Goal: Task Accomplishment & Management: Use online tool/utility

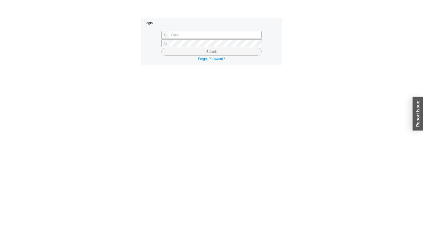
type input "yossi@asbathnj.com"
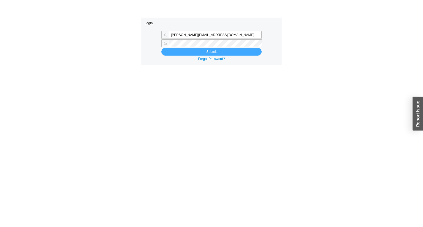
click at [168, 52] on button "Submit" at bounding box center [211, 52] width 100 height 8
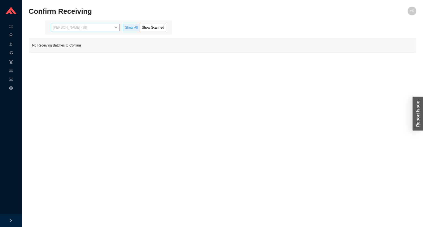
click at [79, 29] on span "[PERSON_NAME] - (0)" at bounding box center [85, 27] width 64 height 7
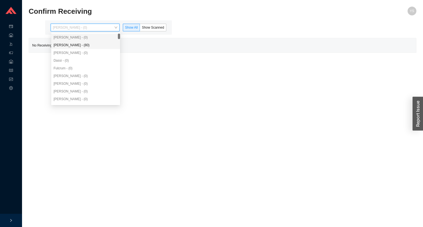
click at [79, 45] on div "[PERSON_NAME] - (80)" at bounding box center [85, 45] width 64 height 5
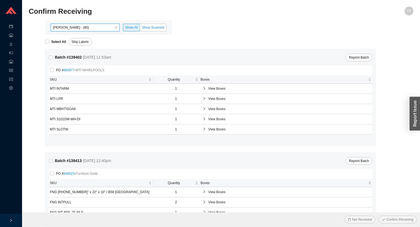
click at [155, 28] on span "Show Scanned" at bounding box center [153, 28] width 22 height 4
click at [140, 29] on input "Show Scanned" at bounding box center [140, 29] width 0 height 0
click at [51, 42] on span "Select All" at bounding box center [58, 42] width 19 height 6
click at [49, 42] on input "Select All" at bounding box center [47, 42] width 4 height 4
checkbox input "true"
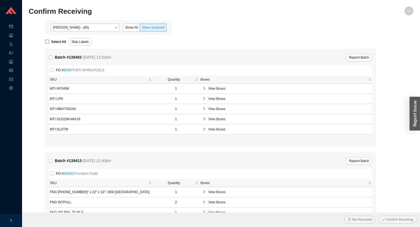
checkbox input "true"
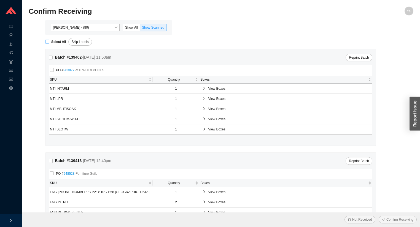
checkbox input "true"
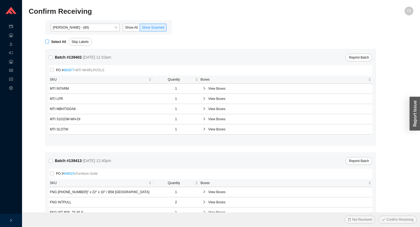
checkbox input "true"
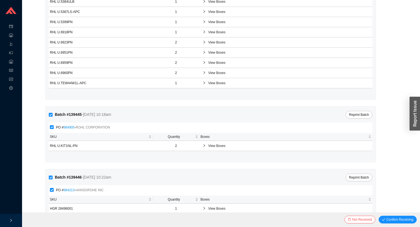
scroll to position [762, 0]
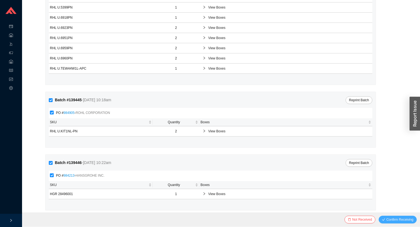
click at [391, 219] on span "Confirm Receiving" at bounding box center [399, 220] width 27 height 6
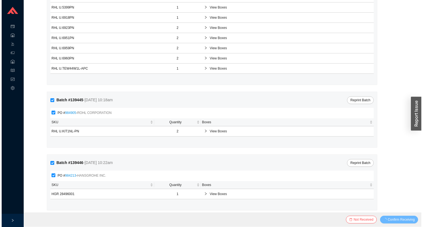
scroll to position [0, 0]
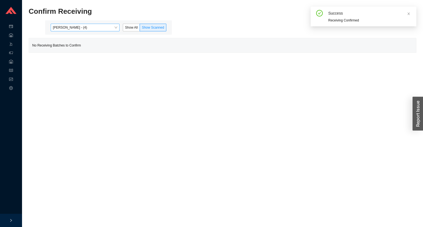
click at [87, 27] on span "Angel Negron - (4)" at bounding box center [85, 27] width 64 height 7
click at [136, 31] on label "Show All" at bounding box center [131, 28] width 17 height 8
click at [123, 29] on input "Show All" at bounding box center [123, 29] width 0 height 0
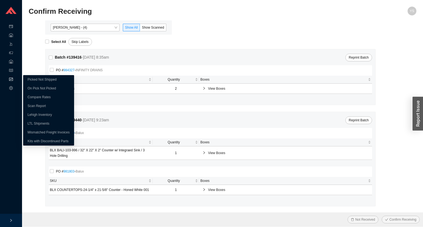
click at [13, 82] on div "Reports" at bounding box center [11, 79] width 22 height 9
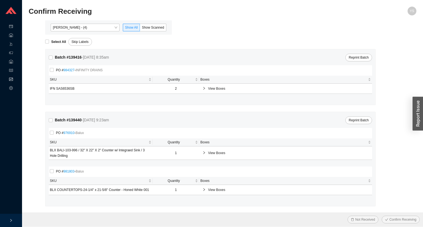
click at [110, 6] on section "Confirm Receiving YS Angel Negron - (4) Show All Show Scanned Select All Skip L…" at bounding box center [222, 114] width 401 height 228
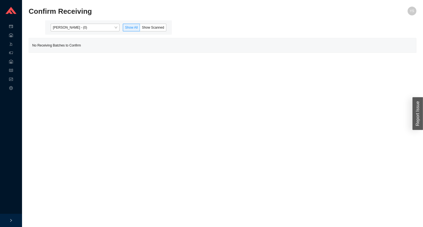
click at [71, 34] on div "Yossi Siff - (0) Show All Show Scanned" at bounding box center [108, 27] width 127 height 14
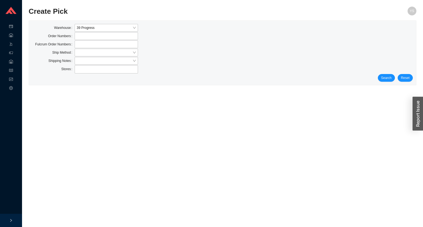
click at [390, 82] on div "Warehouse 39 Progress Order Numbers Fulcrum Order Numbers Ship Method Shipping …" at bounding box center [222, 53] width 387 height 64
click at [386, 79] on span "Search" at bounding box center [386, 78] width 10 height 6
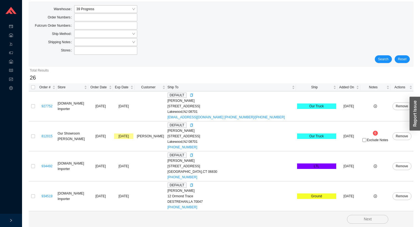
scroll to position [44, 0]
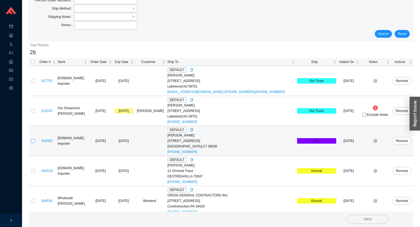
click at [32, 139] on input "checkbox" at bounding box center [33, 141] width 4 height 4
checkbox input "true"
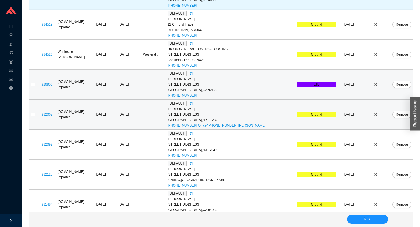
scroll to position [171, 0]
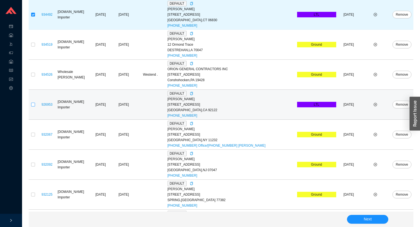
click at [34, 104] on input "checkbox" at bounding box center [33, 105] width 4 height 4
checkbox input "true"
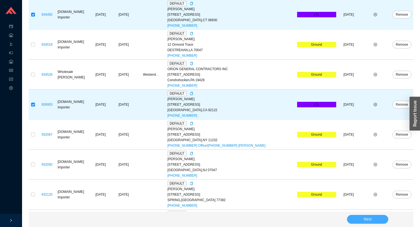
click at [357, 219] on button "Next" at bounding box center [367, 219] width 41 height 9
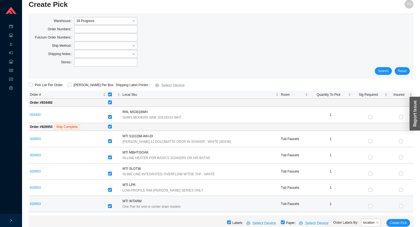
scroll to position [6, 0]
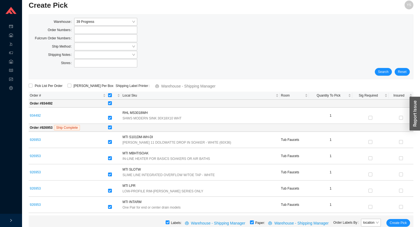
click at [256, 225] on div "Labels: Warehouse - Shipping Manager Paper: Warehouse - Shipping Manager Order …" at bounding box center [221, 223] width 385 height 15
click at [254, 224] on input "checkbox" at bounding box center [252, 223] width 4 height 4
checkbox input "false"
click at [406, 222] on span "Create Pick" at bounding box center [398, 223] width 17 height 6
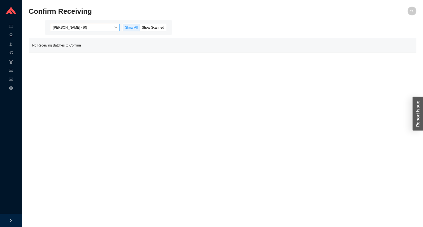
click at [112, 27] on span "Yossi Siff - (0)" at bounding box center [85, 27] width 64 height 7
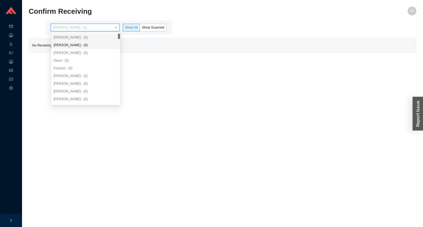
click at [97, 44] on div "Angel Negron - (9)" at bounding box center [85, 45] width 64 height 5
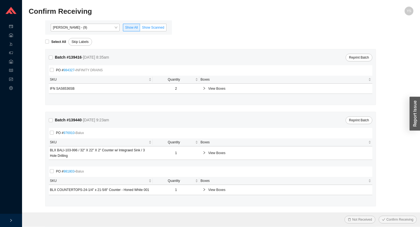
click at [159, 28] on span "Show Scanned" at bounding box center [153, 28] width 22 height 4
click at [140, 29] on input "Show Scanned" at bounding box center [140, 29] width 0 height 0
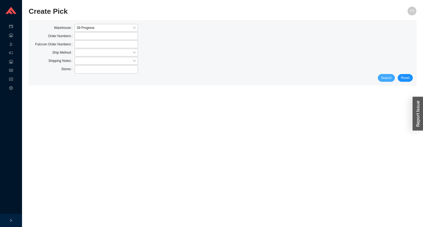
click at [383, 76] on span "Search" at bounding box center [386, 78] width 10 height 6
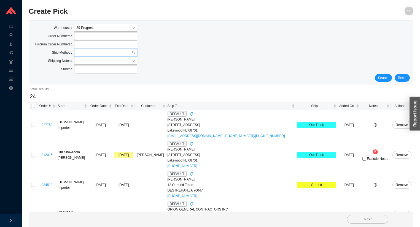
click at [77, 54] on input "search" at bounding box center [103, 52] width 55 height 7
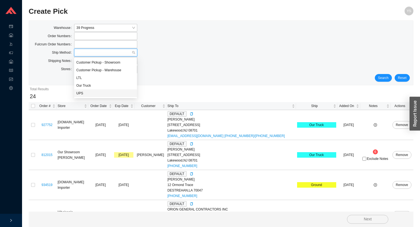
click at [82, 90] on div "UPS" at bounding box center [105, 94] width 63 height 8
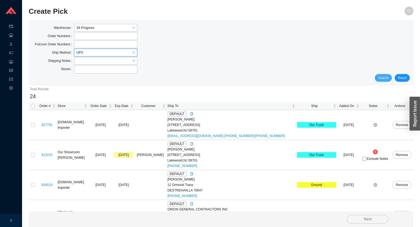
click at [383, 81] on button "Search" at bounding box center [383, 78] width 17 height 8
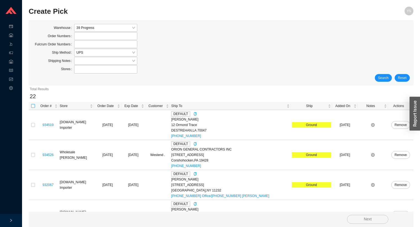
click at [32, 106] on input "checkbox" at bounding box center [33, 106] width 4 height 4
checkbox input "true"
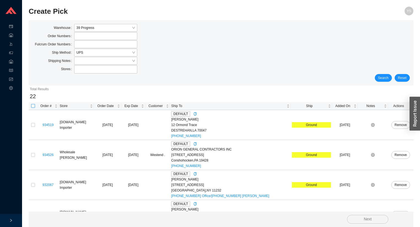
checkbox input "true"
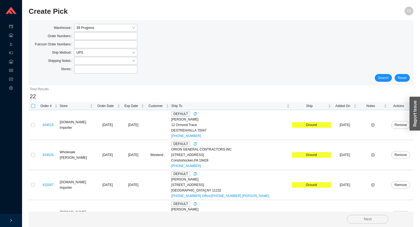
checkbox input "true"
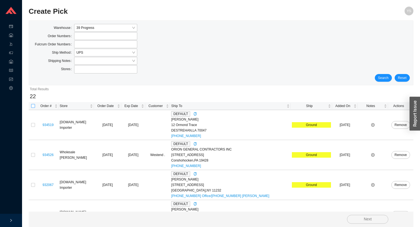
checkbox input "true"
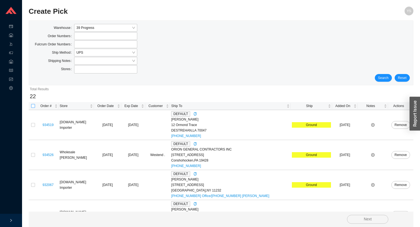
checkbox input "true"
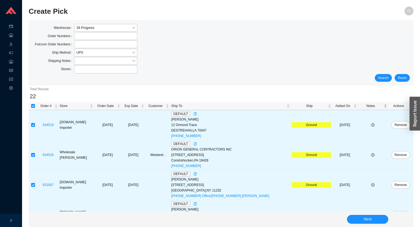
click at [370, 104] on span "Notes" at bounding box center [371, 106] width 24 height 6
click at [361, 220] on button "Next" at bounding box center [367, 219] width 41 height 9
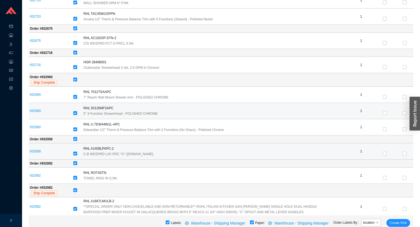
scroll to position [777, 0]
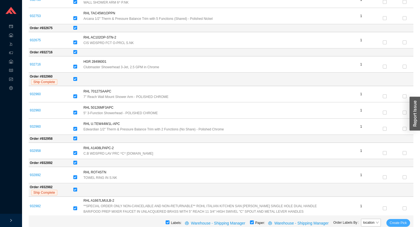
click at [396, 222] on span "Create Pick" at bounding box center [398, 223] width 17 height 6
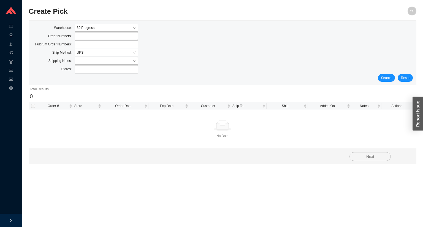
click at [14, 76] on div "Reports" at bounding box center [11, 79] width 22 height 9
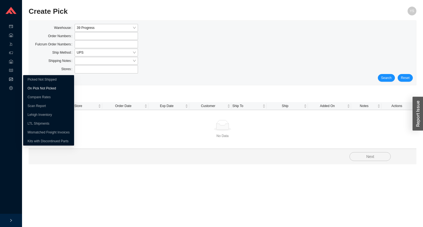
click at [33, 90] on link "On Pick Not Picked" at bounding box center [42, 89] width 28 height 4
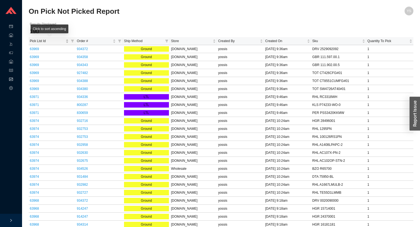
click at [37, 41] on span "Pick List Id" at bounding box center [47, 41] width 35 height 6
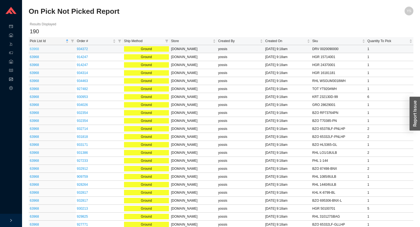
click at [35, 48] on link "63968" at bounding box center [34, 49] width 9 height 4
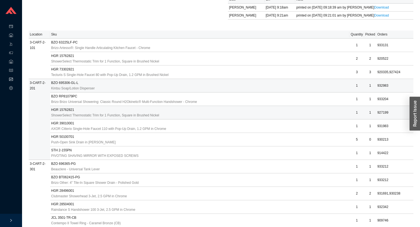
scroll to position [110, 0]
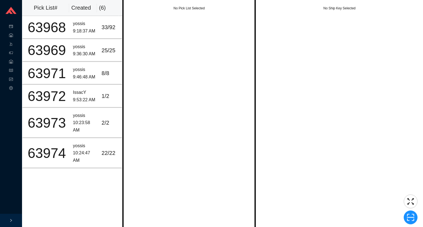
click at [152, 44] on div "No Pick List Selected" at bounding box center [189, 113] width 134 height 227
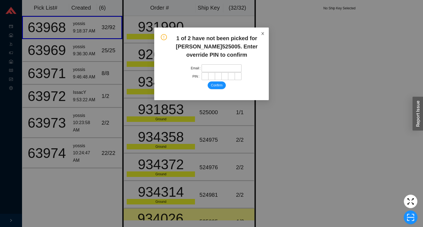
click at [264, 34] on icon "close" at bounding box center [263, 34] width 4 height 4
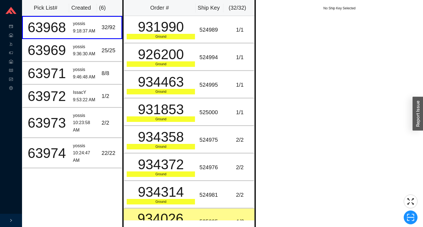
drag, startPoint x: 280, startPoint y: 70, endPoint x: 271, endPoint y: 87, distance: 19.4
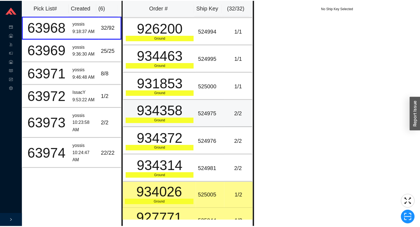
scroll to position [66, 0]
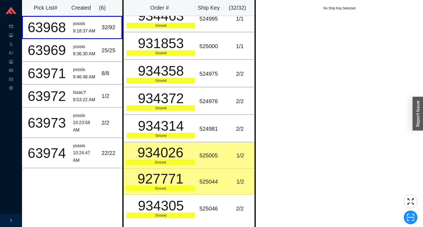
click at [226, 156] on td "1 / 2" at bounding box center [240, 156] width 29 height 26
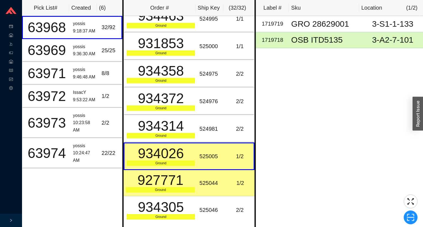
click at [226, 175] on td "1 / 2" at bounding box center [240, 183] width 29 height 26
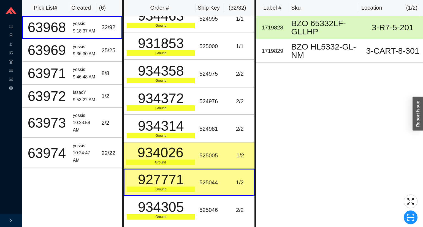
click at [309, 160] on div "Label # Sku Location ( 1 / 2 ) 1719828 BZO 65332LF-GLLHP 3-R7-5-201 1719829 BZO…" at bounding box center [339, 113] width 167 height 227
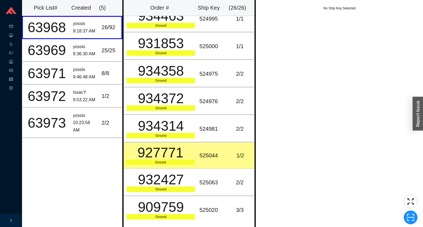
click at [14, 78] on div "Reports" at bounding box center [11, 79] width 22 height 9
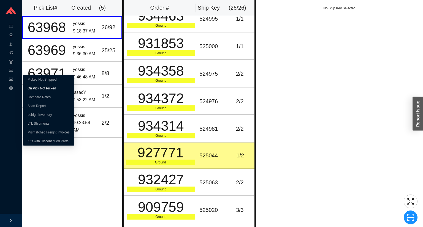
click at [28, 87] on link "On Pick Not Picked" at bounding box center [42, 89] width 28 height 4
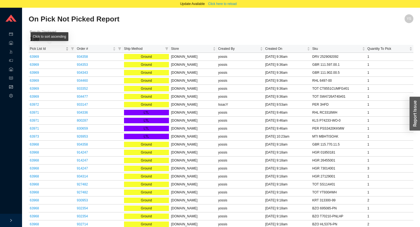
click at [38, 50] on span "Pick List Id" at bounding box center [47, 49] width 35 height 6
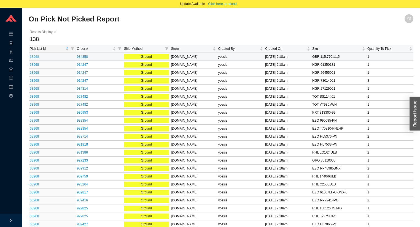
click at [37, 57] on link "63968" at bounding box center [34, 57] width 9 height 4
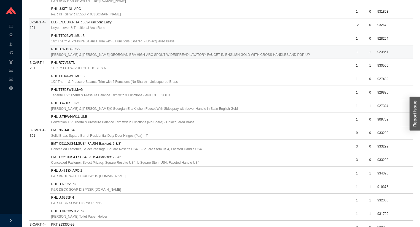
scroll to position [485, 0]
